Goal: Information Seeking & Learning: Learn about a topic

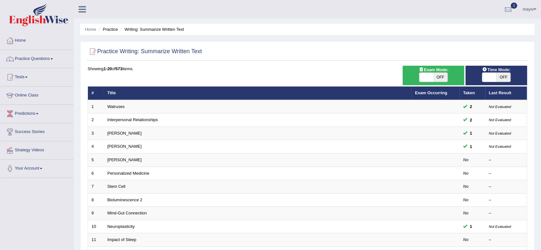
click at [501, 76] on span "OFF" at bounding box center [504, 77] width 14 height 9
checkbox input "true"
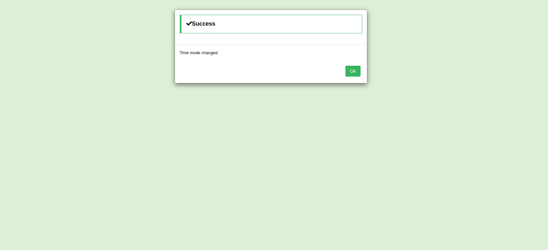
click at [355, 71] on button "OK" at bounding box center [352, 71] width 15 height 11
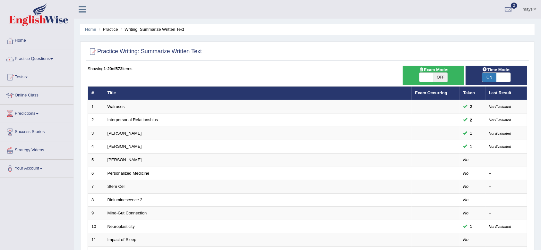
click at [440, 78] on span "OFF" at bounding box center [441, 77] width 14 height 9
checkbox input "true"
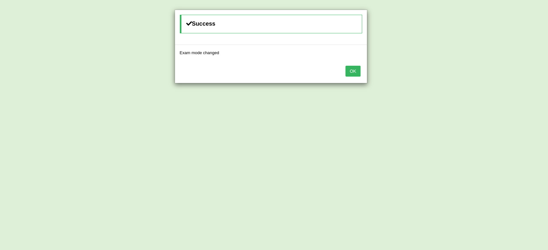
click at [355, 70] on button "OK" at bounding box center [352, 71] width 15 height 11
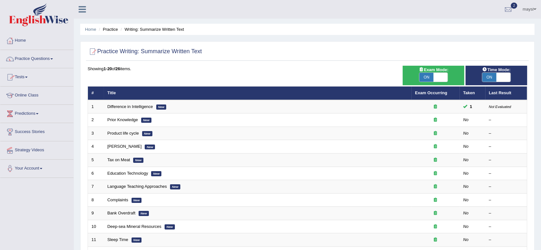
click at [426, 75] on span "ON" at bounding box center [427, 77] width 14 height 9
checkbox input "false"
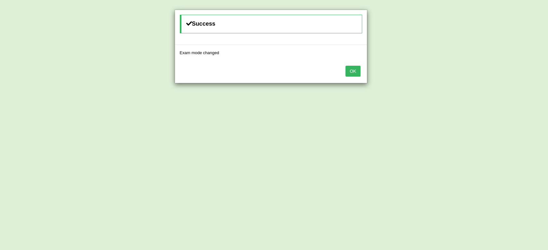
click at [350, 71] on button "OK" at bounding box center [352, 71] width 15 height 11
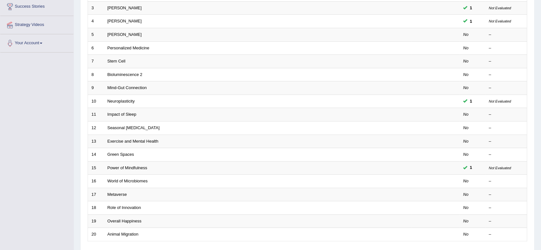
scroll to position [174, 0]
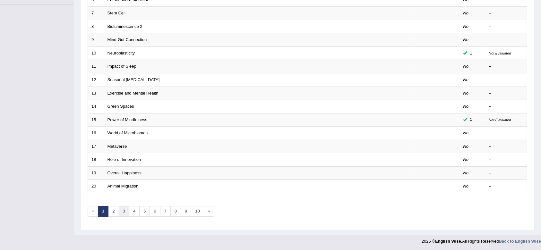
click at [122, 208] on link "3" at bounding box center [124, 211] width 11 height 11
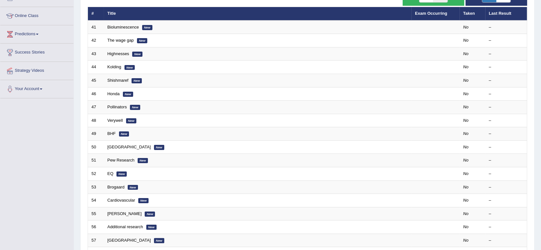
scroll to position [85, 0]
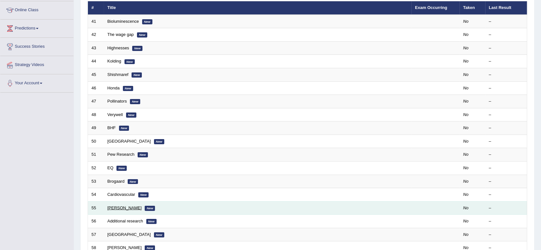
click at [112, 206] on link "Harwood" at bounding box center [125, 208] width 34 height 5
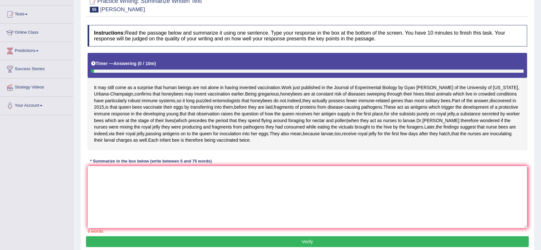
scroll to position [64, 0]
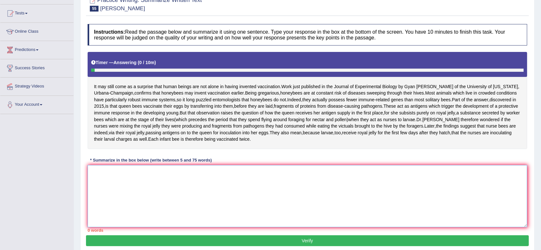
click at [251, 224] on textarea at bounding box center [308, 196] width 440 height 62
type textarea "I"
click at [31, 33] on link "Online Class" at bounding box center [36, 31] width 73 height 16
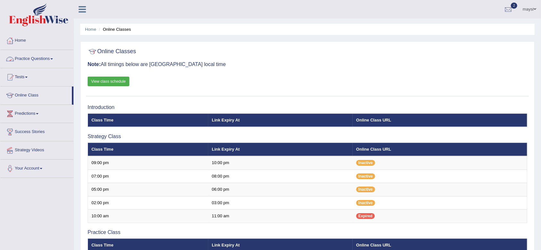
click at [41, 57] on link "Practice Questions" at bounding box center [36, 58] width 73 height 16
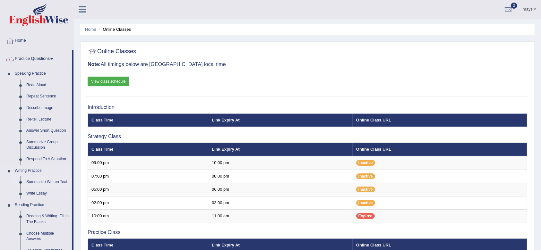
click at [63, 182] on link "Summarize Written Text" at bounding box center [47, 183] width 48 height 12
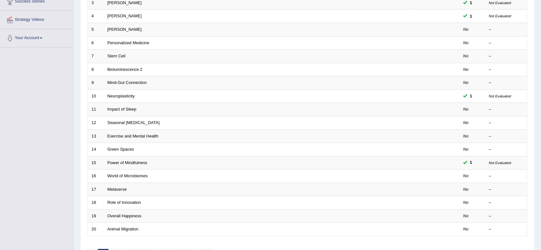
scroll to position [174, 0]
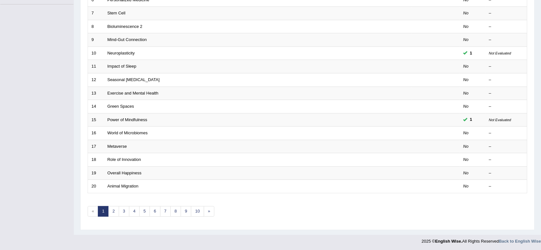
drag, startPoint x: 0, startPoint y: 0, endPoint x: 536, endPoint y: 211, distance: 576.1
click at [113, 212] on link "2" at bounding box center [113, 211] width 11 height 11
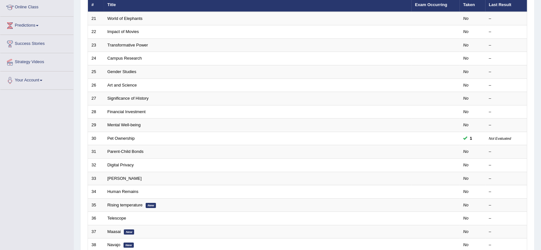
scroll to position [174, 0]
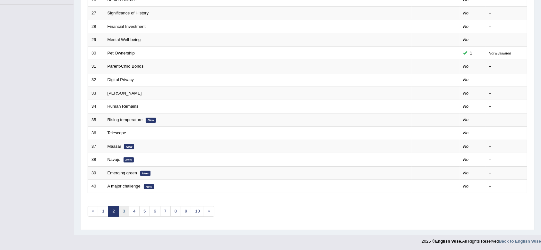
click at [121, 215] on link "3" at bounding box center [124, 211] width 11 height 11
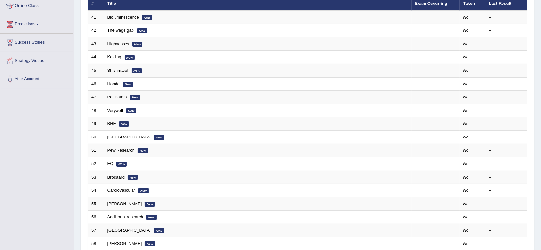
scroll to position [99, 0]
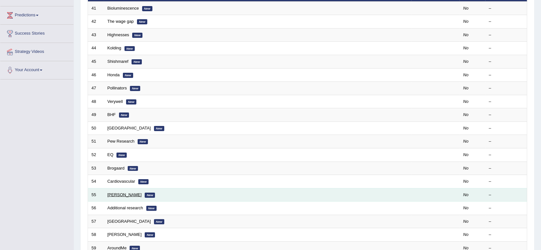
click at [115, 195] on link "[PERSON_NAME]" at bounding box center [125, 195] width 34 height 5
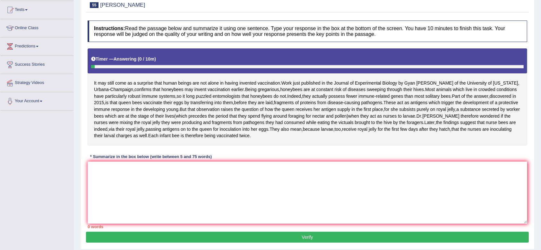
scroll to position [82, 0]
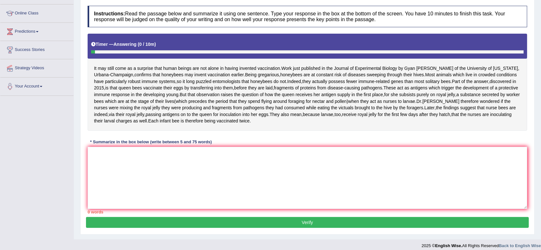
drag, startPoint x: 546, startPoint y: 99, endPoint x: 546, endPoint y: 153, distance: 53.3
click at [541, 153] on html "Toggle navigation Home Practice Questions Speaking Practice Read Aloud Repeat S…" at bounding box center [270, 43] width 541 height 250
click at [272, 183] on textarea at bounding box center [308, 178] width 440 height 62
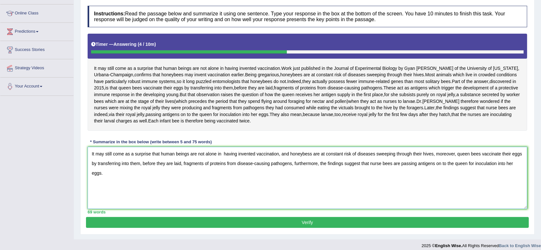
click at [310, 180] on textarea "It may still come as a surprise that human beings are not alone in having inven…" at bounding box center [308, 178] width 440 height 62
type textarea "It may still come as a surprise that human beings are not alone in having inven…"
click at [331, 228] on button "Verify" at bounding box center [307, 222] width 443 height 11
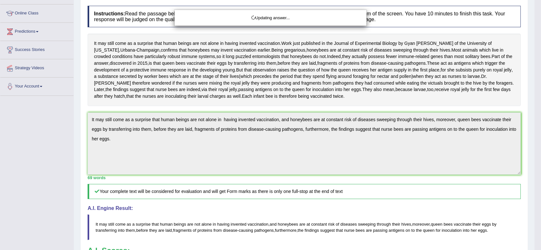
drag, startPoint x: 544, startPoint y: 127, endPoint x: 544, endPoint y: 188, distance: 60.7
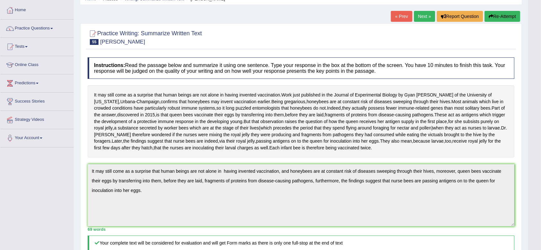
scroll to position [0, 0]
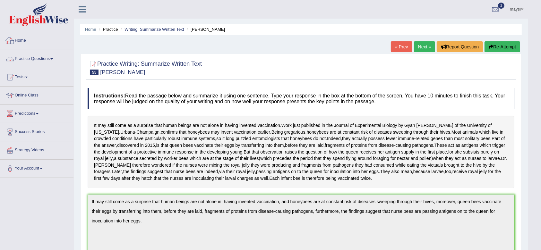
click at [51, 59] on link "Practice Questions" at bounding box center [36, 58] width 73 height 16
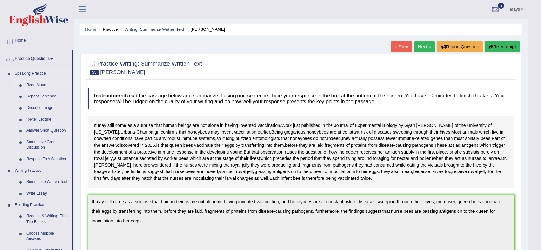
click at [37, 86] on link "Read Aloud" at bounding box center [47, 86] width 48 height 12
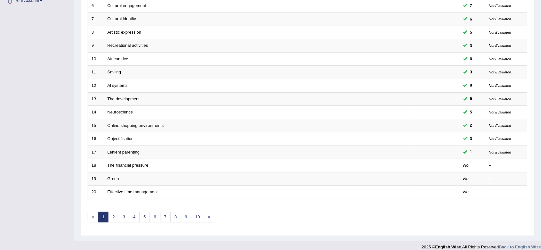
scroll to position [172, 0]
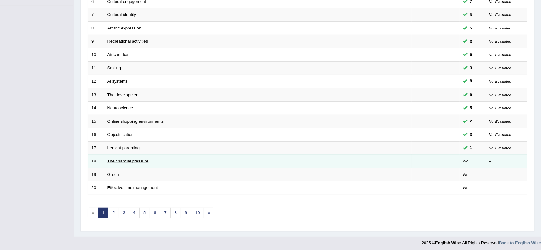
click at [126, 161] on link "The financial pressure" at bounding box center [128, 161] width 41 height 5
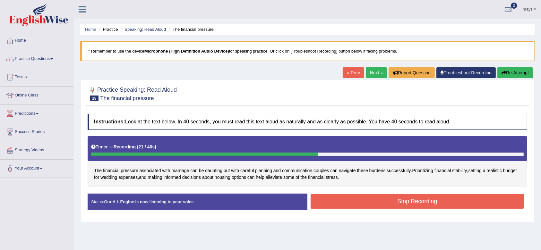
click at [324, 198] on button "Stop Recording" at bounding box center [418, 201] width 214 height 15
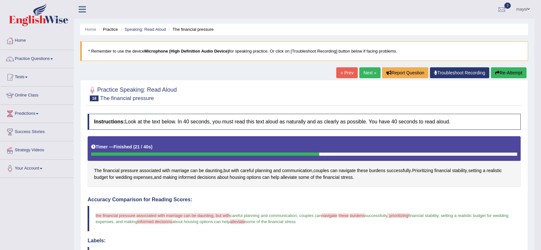
click at [507, 73] on button "Re-Attempt" at bounding box center [509, 72] width 36 height 11
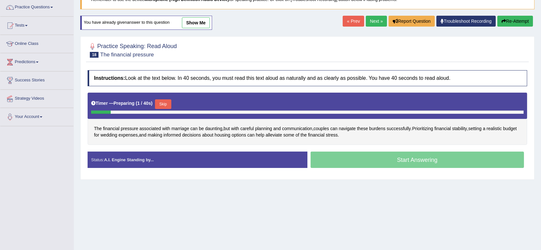
scroll to position [49, 0]
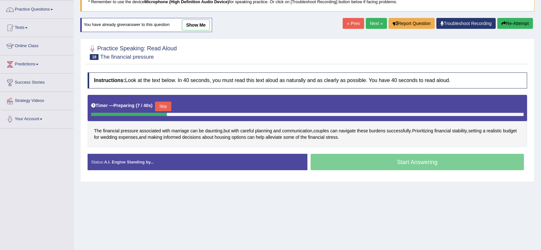
click at [166, 106] on button "Skip" at bounding box center [163, 107] width 16 height 10
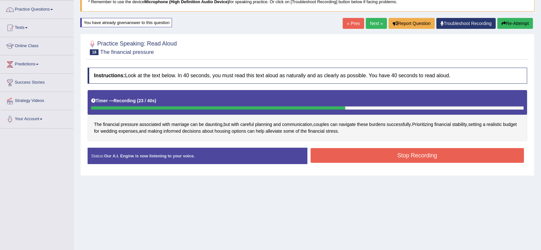
click at [336, 150] on button "Stop Recording" at bounding box center [418, 155] width 214 height 15
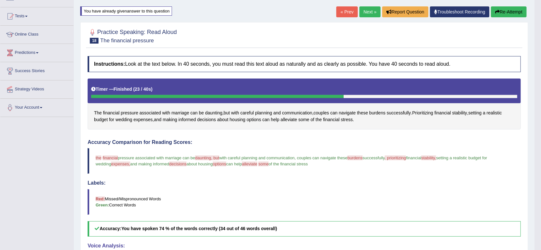
scroll to position [24, 0]
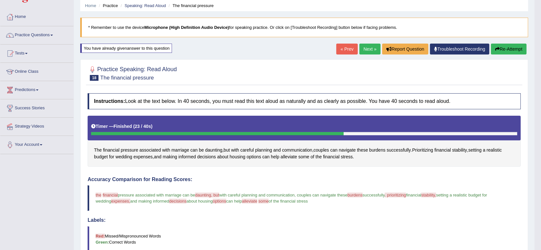
click at [370, 48] on link "Next »" at bounding box center [370, 49] width 21 height 11
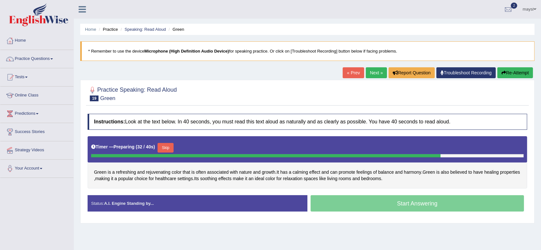
click at [170, 145] on button "Skip" at bounding box center [166, 148] width 16 height 10
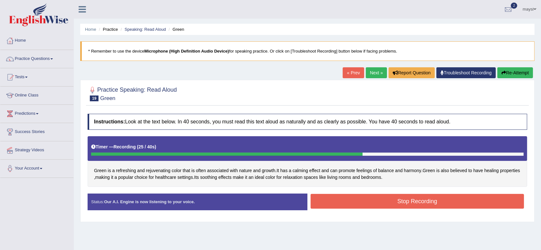
click at [336, 200] on button "Stop Recording" at bounding box center [418, 201] width 214 height 15
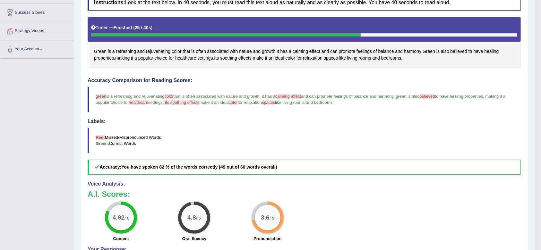
scroll to position [120, 0]
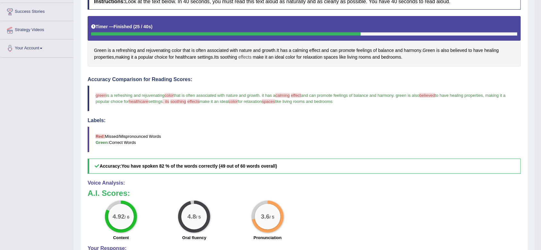
click at [251, 58] on span "effects" at bounding box center [245, 57] width 13 height 7
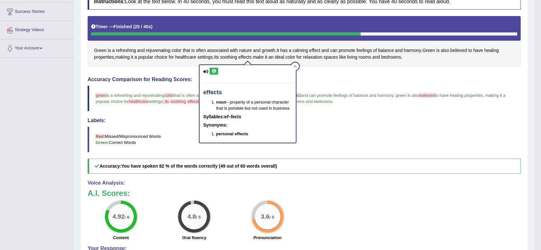
click at [205, 71] on icon at bounding box center [206, 72] width 5 height 4
click at [213, 71] on icon at bounding box center [214, 71] width 5 height 4
click at [295, 67] on icon at bounding box center [295, 66] width 3 height 3
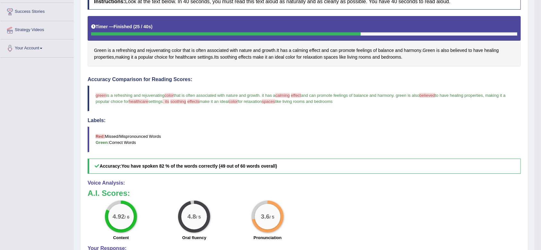
scroll to position [0, 0]
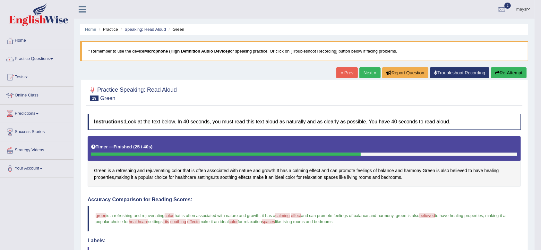
click at [510, 69] on button "Re-Attempt" at bounding box center [509, 72] width 36 height 11
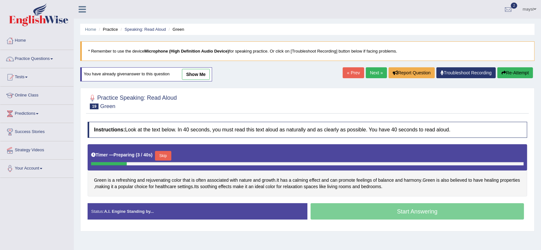
click at [164, 157] on button "Skip" at bounding box center [163, 156] width 16 height 10
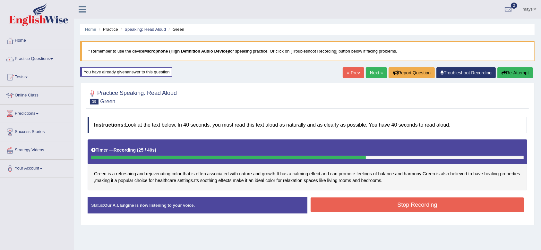
click at [342, 204] on button "Stop Recording" at bounding box center [418, 205] width 214 height 15
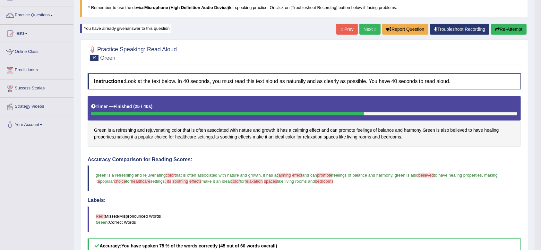
scroll to position [32, 0]
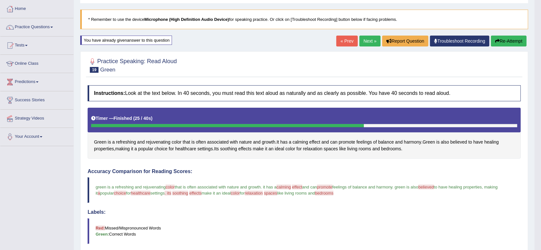
click at [498, 41] on icon "button" at bounding box center [497, 41] width 4 height 4
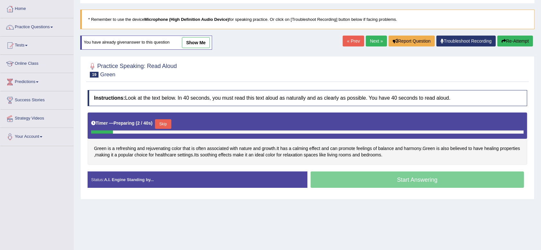
click at [163, 123] on button "Skip" at bounding box center [163, 124] width 16 height 10
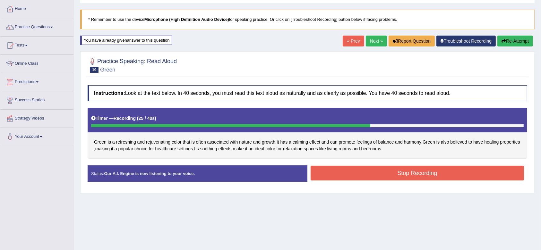
click at [333, 178] on button "Stop Recording" at bounding box center [418, 173] width 214 height 15
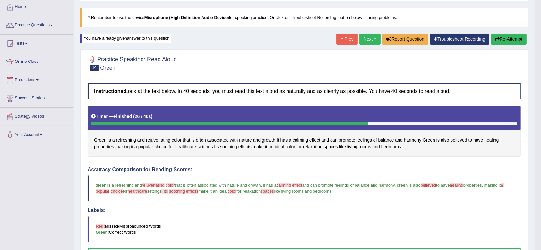
scroll to position [31, 0]
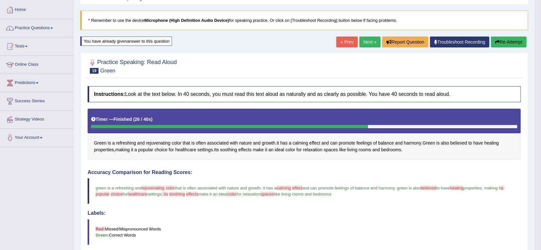
click at [513, 39] on button "Re-Attempt" at bounding box center [509, 42] width 36 height 11
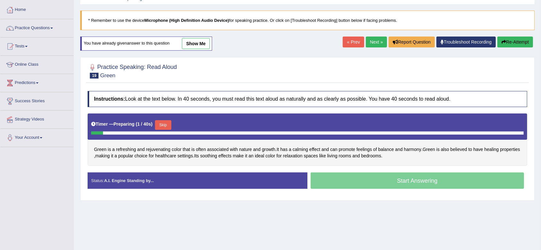
click at [169, 124] on button "Skip" at bounding box center [163, 125] width 16 height 10
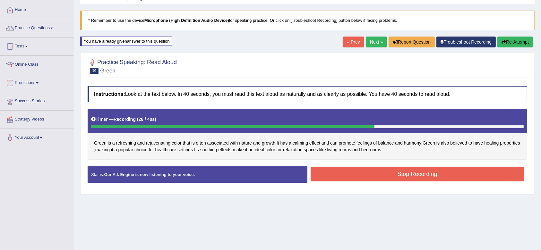
click at [330, 167] on button "Stop Recording" at bounding box center [418, 174] width 214 height 15
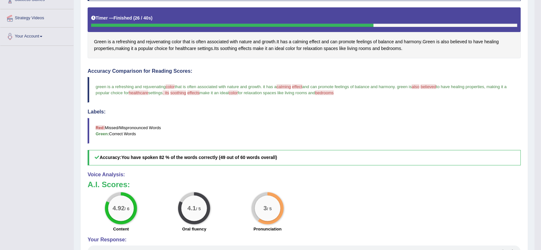
scroll to position [133, 0]
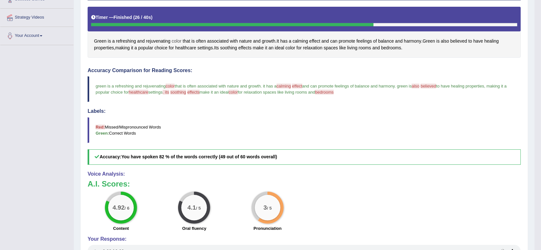
click at [178, 40] on span "color" at bounding box center [177, 41] width 10 height 7
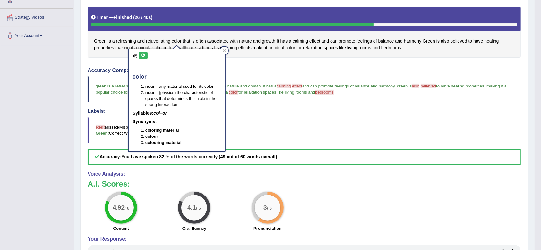
click at [145, 55] on icon at bounding box center [143, 56] width 5 height 4
click at [298, 41] on span "calming" at bounding box center [300, 41] width 15 height 7
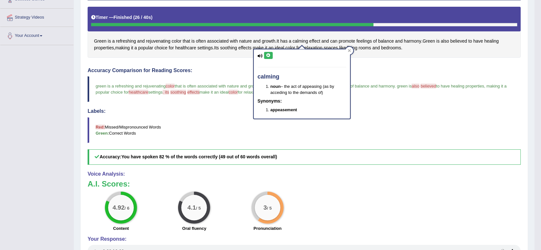
click at [269, 54] on icon at bounding box center [268, 56] width 5 height 4
click at [349, 50] on icon at bounding box center [349, 50] width 3 height 3
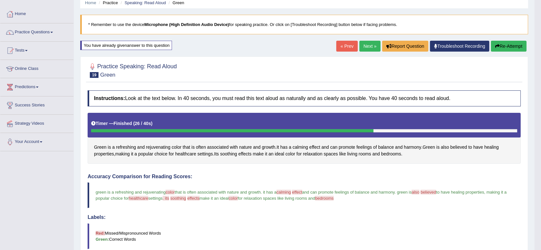
scroll to position [26, 0]
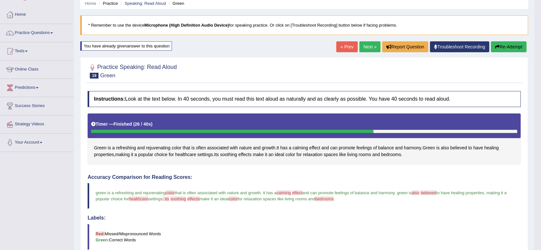
click at [495, 46] on icon "button" at bounding box center [497, 47] width 4 height 4
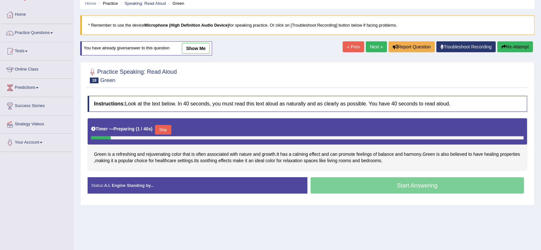
click at [167, 132] on button "Skip" at bounding box center [163, 130] width 16 height 10
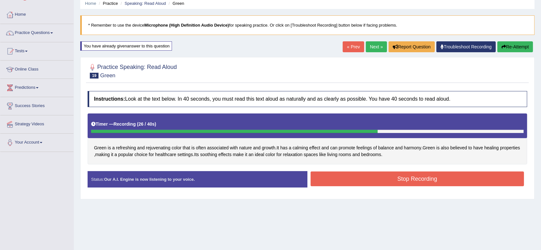
click at [325, 182] on button "Stop Recording" at bounding box center [418, 179] width 214 height 15
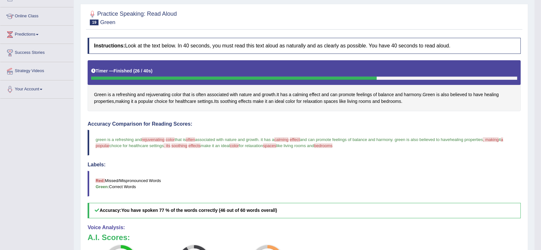
scroll to position [70, 0]
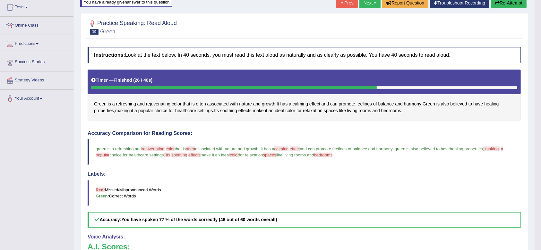
click at [511, 5] on button "Re-Attempt" at bounding box center [509, 2] width 36 height 11
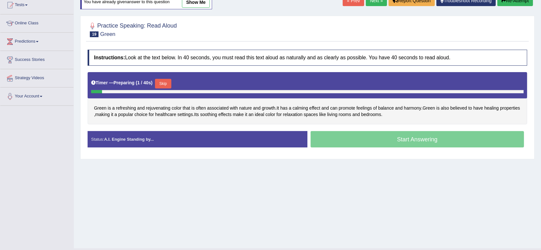
click at [163, 84] on button "Skip" at bounding box center [163, 84] width 16 height 10
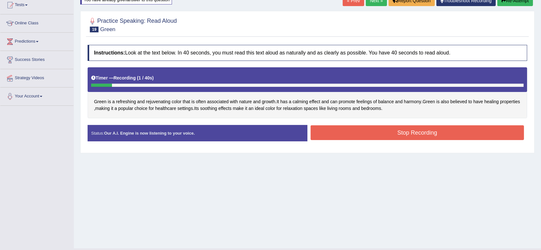
scroll to position [70, 0]
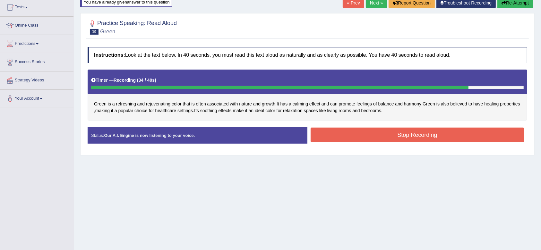
click at [365, 134] on button "Stop Recording" at bounding box center [418, 135] width 214 height 15
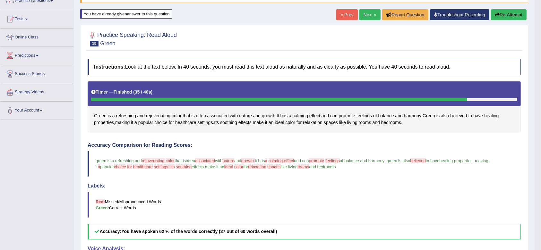
scroll to position [0, 0]
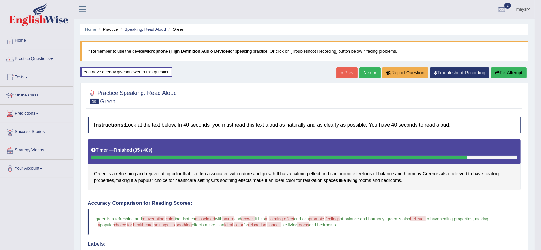
click at [521, 73] on button "Re-Attempt" at bounding box center [509, 72] width 36 height 11
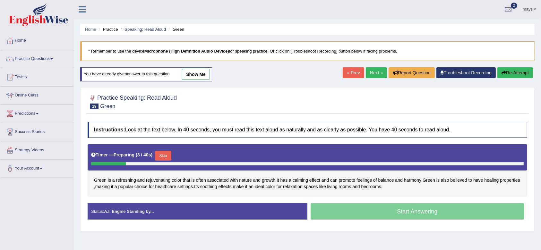
click at [165, 158] on button "Skip" at bounding box center [163, 156] width 16 height 10
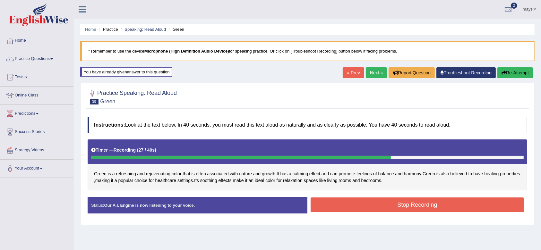
click at [340, 208] on button "Stop Recording" at bounding box center [418, 205] width 214 height 15
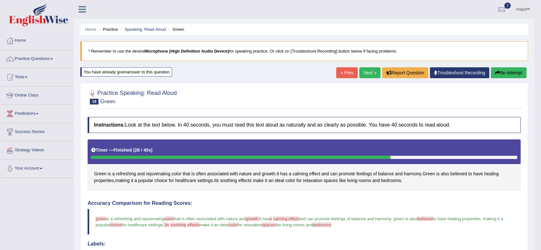
click at [509, 76] on button "Re-Attempt" at bounding box center [509, 72] width 36 height 11
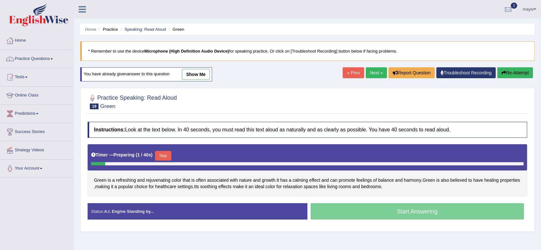
click at [167, 155] on button "Skip" at bounding box center [163, 156] width 16 height 10
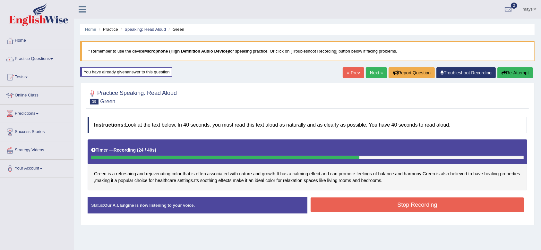
click at [327, 209] on button "Stop Recording" at bounding box center [418, 205] width 214 height 15
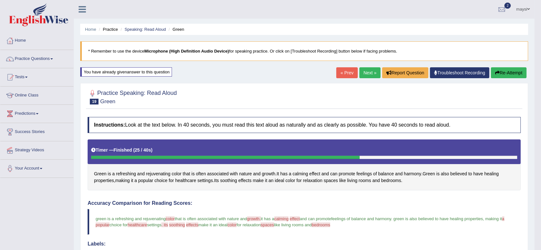
click at [362, 71] on link "Next »" at bounding box center [370, 72] width 21 height 11
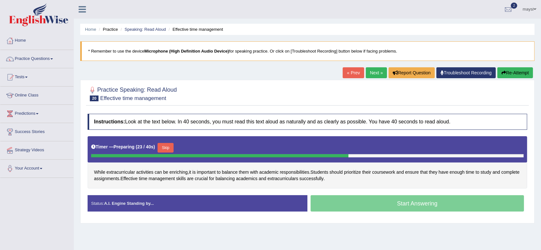
click at [167, 148] on button "Skip" at bounding box center [166, 148] width 16 height 10
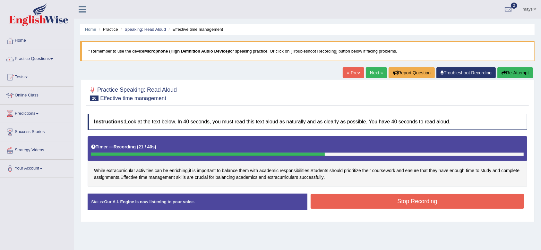
click at [349, 200] on button "Stop Recording" at bounding box center [418, 201] width 214 height 15
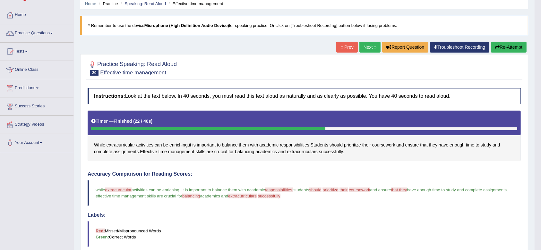
scroll to position [6, 0]
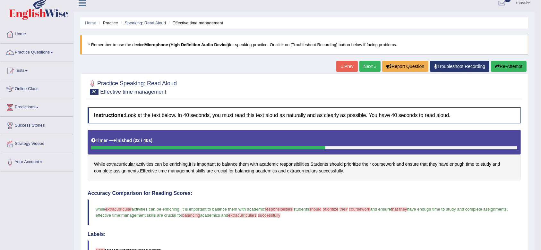
click at [504, 69] on button "Re-Attempt" at bounding box center [509, 66] width 36 height 11
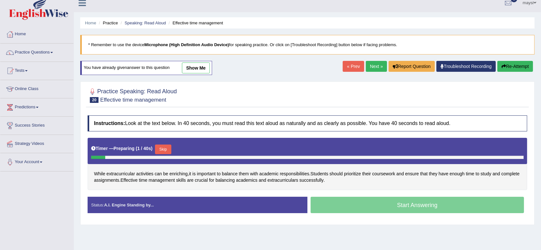
click at [165, 147] on button "Skip" at bounding box center [163, 150] width 16 height 10
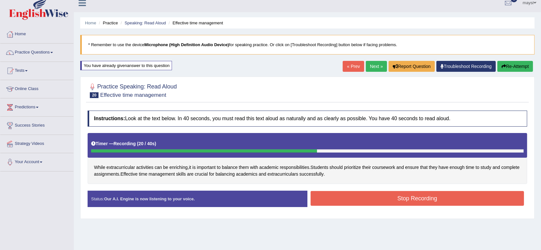
click at [359, 199] on button "Stop Recording" at bounding box center [418, 198] width 214 height 15
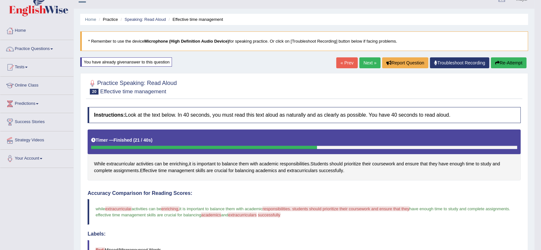
scroll to position [9, 0]
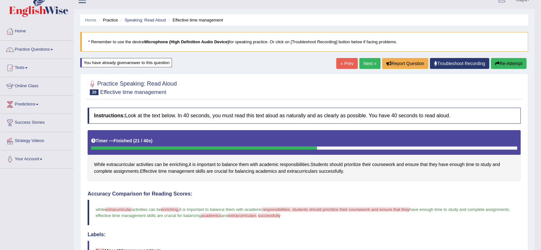
click at [509, 65] on button "Re-Attempt" at bounding box center [509, 63] width 36 height 11
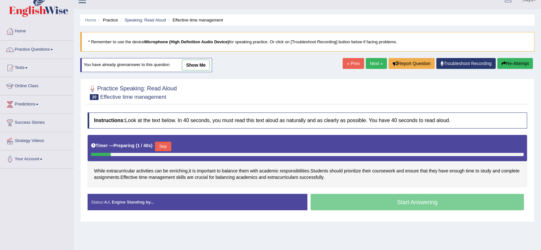
click at [160, 143] on button "Skip" at bounding box center [163, 147] width 16 height 10
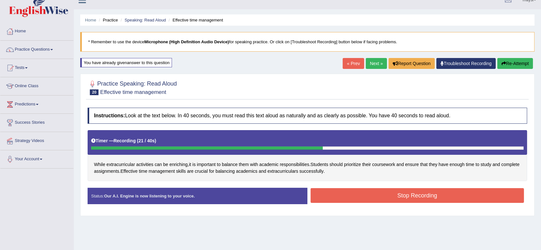
click at [378, 196] on button "Stop Recording" at bounding box center [418, 195] width 214 height 15
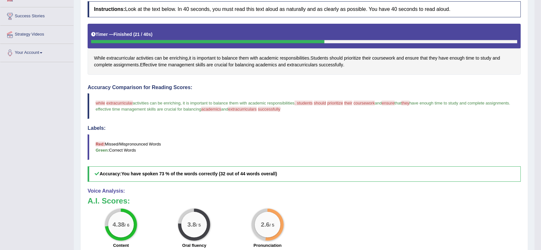
scroll to position [21, 0]
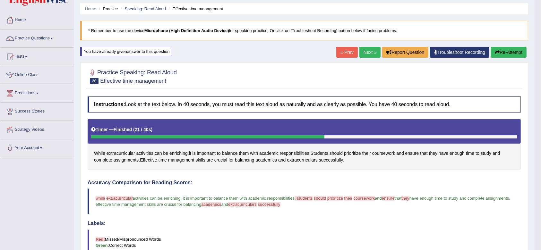
click at [515, 54] on button "Re-Attempt" at bounding box center [509, 52] width 36 height 11
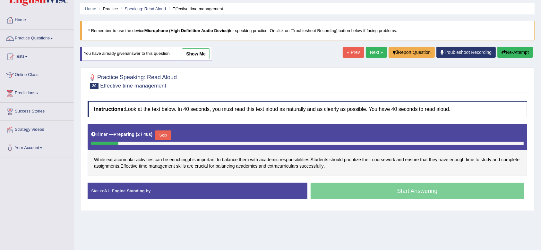
click at [169, 137] on button "Skip" at bounding box center [163, 136] width 16 height 10
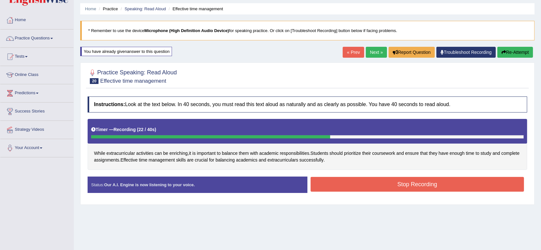
click at [354, 180] on button "Stop Recording" at bounding box center [418, 184] width 214 height 15
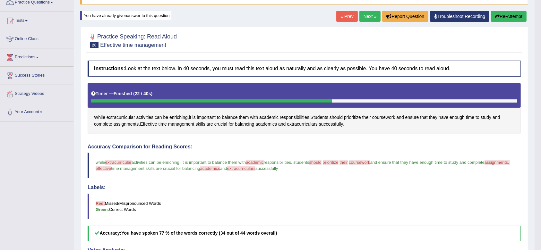
scroll to position [55, 0]
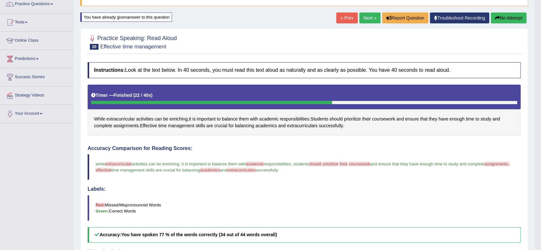
click at [516, 20] on button "Re-Attempt" at bounding box center [509, 18] width 36 height 11
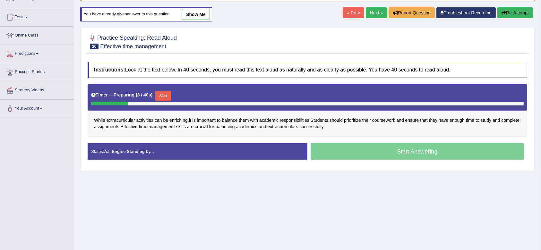
click at [164, 95] on button "Skip" at bounding box center [163, 96] width 16 height 10
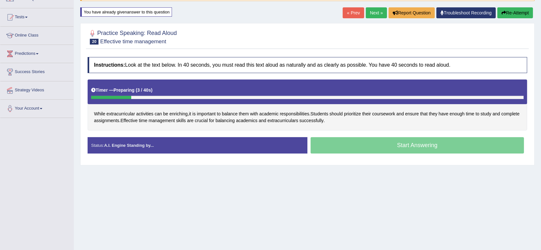
scroll to position [55, 0]
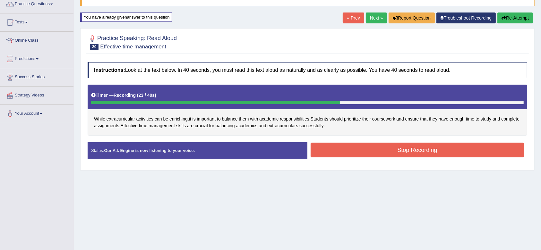
click at [348, 147] on button "Stop Recording" at bounding box center [418, 150] width 214 height 15
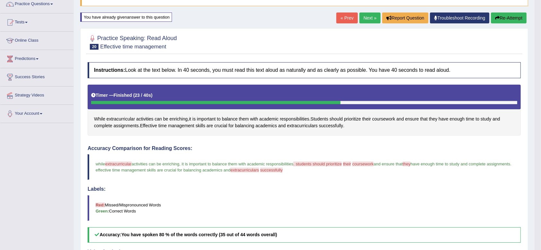
click at [55, 3] on link "Practice Questions" at bounding box center [36, 3] width 73 height 16
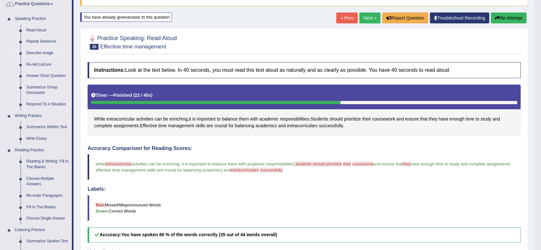
click at [42, 53] on link "Describe Image" at bounding box center [47, 54] width 48 height 12
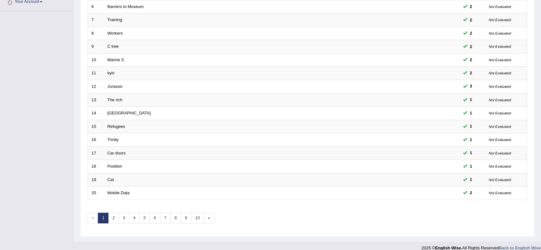
scroll to position [171, 0]
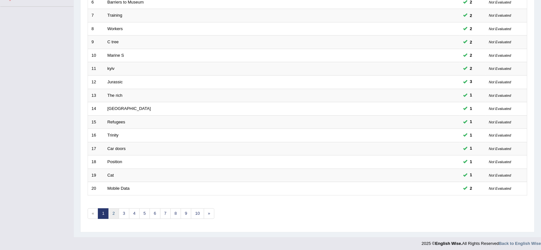
click at [114, 211] on link "2" at bounding box center [113, 214] width 11 height 11
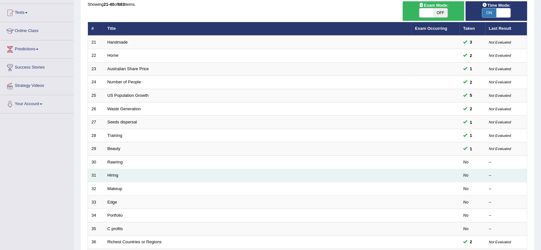
scroll to position [65, 0]
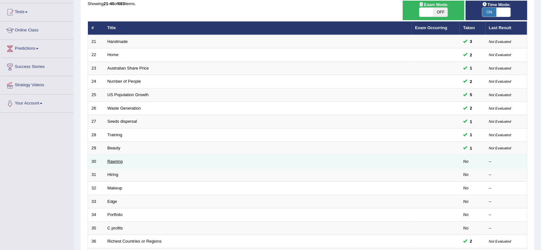
click at [113, 163] on link "Rawring" at bounding box center [115, 161] width 15 height 5
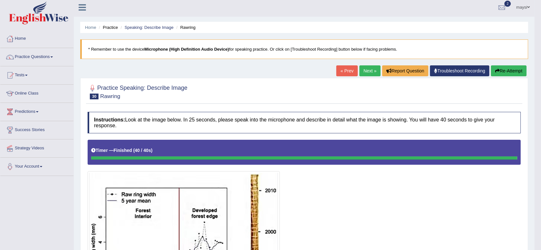
scroll to position [1, 0]
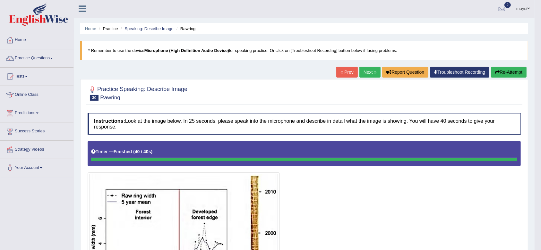
click at [511, 72] on button "Re-Attempt" at bounding box center [509, 72] width 36 height 11
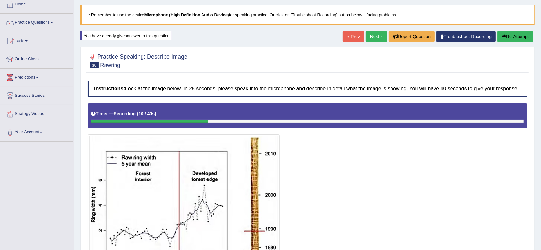
scroll to position [14, 0]
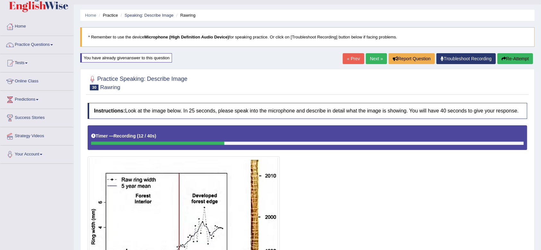
click at [514, 61] on button "Re-Attempt" at bounding box center [516, 58] width 36 height 11
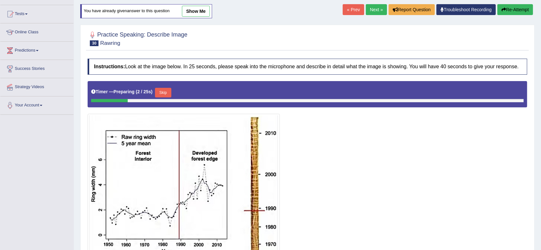
scroll to position [97, 0]
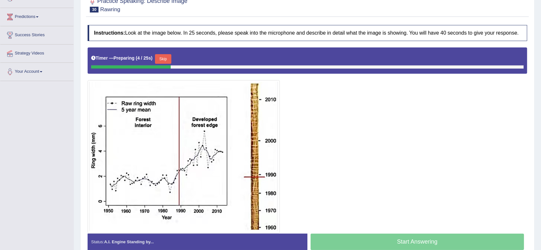
click at [168, 60] on button "Skip" at bounding box center [163, 59] width 16 height 10
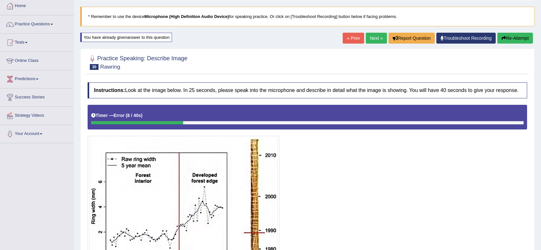
scroll to position [26, 0]
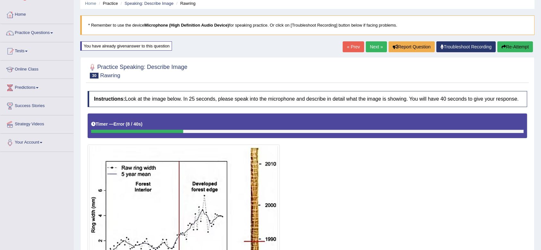
click at [518, 46] on button "Re-Attempt" at bounding box center [516, 46] width 36 height 11
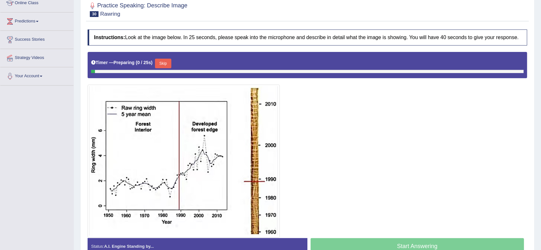
scroll to position [92, 0]
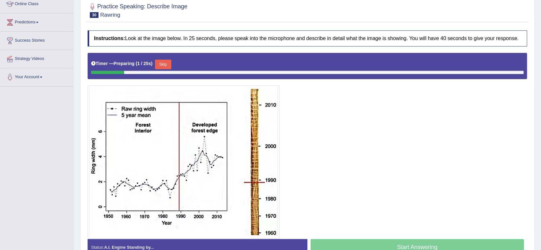
click at [163, 64] on button "Skip" at bounding box center [163, 65] width 16 height 10
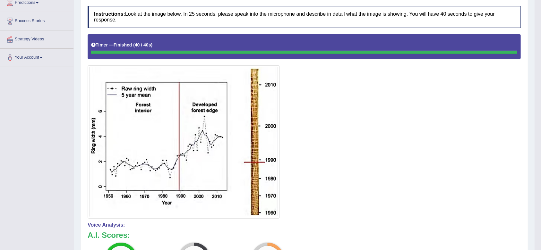
scroll to position [49, 0]
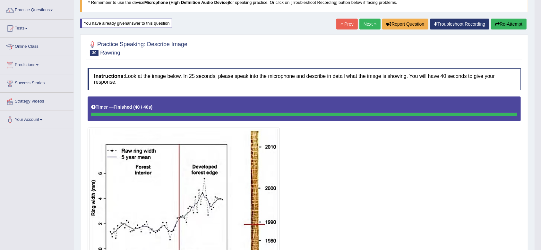
click at [371, 23] on link "Next »" at bounding box center [370, 24] width 21 height 11
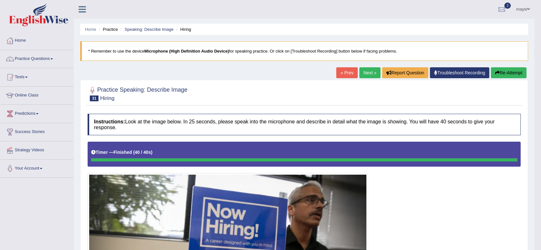
click at [498, 71] on icon "button" at bounding box center [497, 73] width 4 height 4
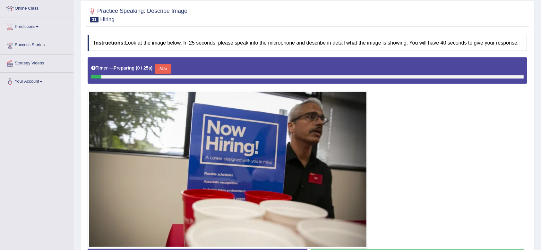
scroll to position [78, 0]
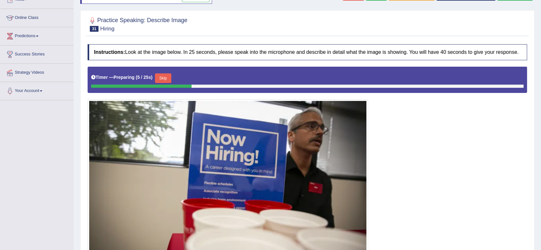
click at [162, 78] on button "Skip" at bounding box center [163, 79] width 16 height 10
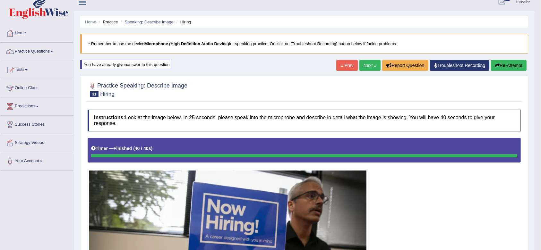
scroll to position [0, 0]
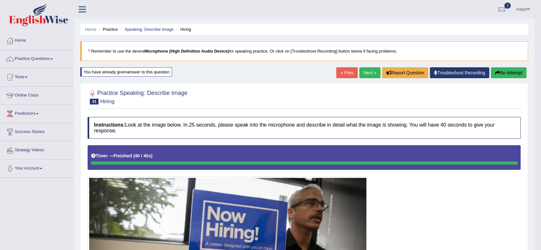
click at [368, 74] on link "Next »" at bounding box center [370, 72] width 21 height 11
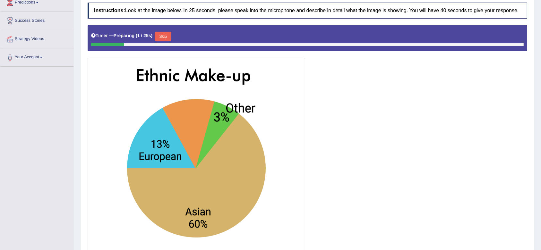
scroll to position [119, 0]
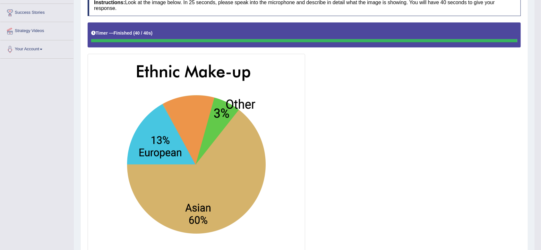
drag, startPoint x: 545, startPoint y: 99, endPoint x: 544, endPoint y: 161, distance: 61.3
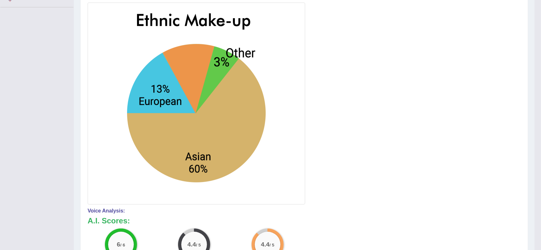
scroll to position [0, 0]
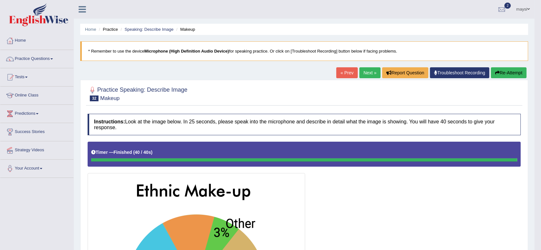
click at [371, 73] on link "Next »" at bounding box center [370, 72] width 21 height 11
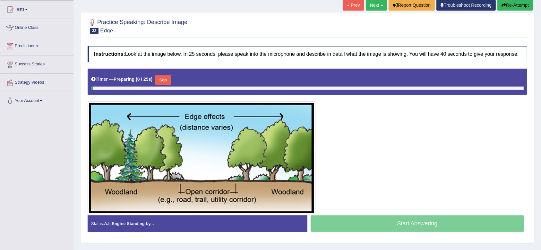
scroll to position [71, 0]
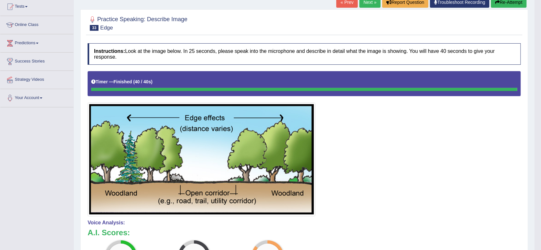
drag, startPoint x: 543, startPoint y: 69, endPoint x: 545, endPoint y: 117, distance: 47.9
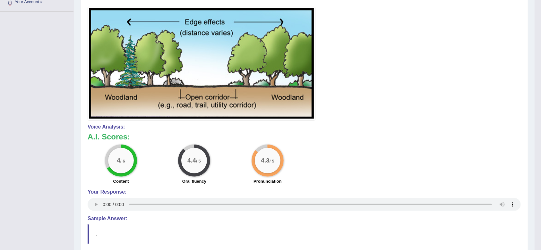
scroll to position [170, 0]
